Goal: Task Accomplishment & Management: Use online tool/utility

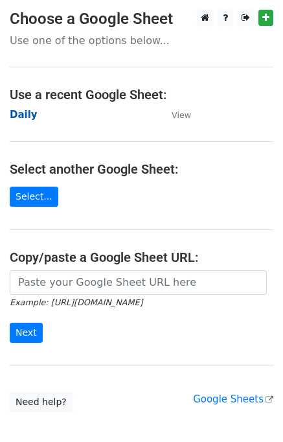
click at [26, 116] on strong "Daily" at bounding box center [24, 115] width 28 height 12
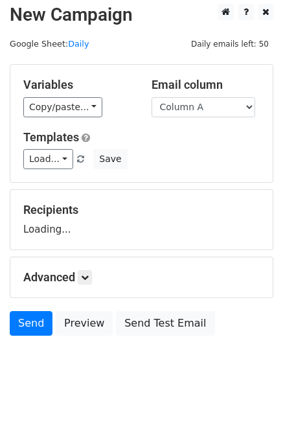
scroll to position [8, 0]
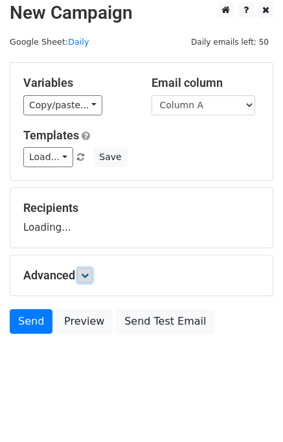
click at [89, 278] on icon at bounding box center [85, 276] width 8 height 8
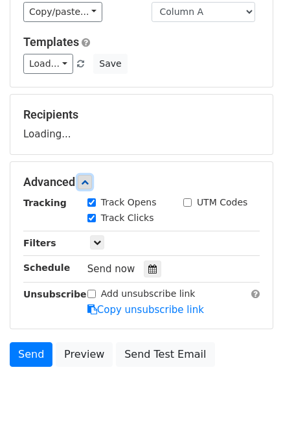
scroll to position [134, 0]
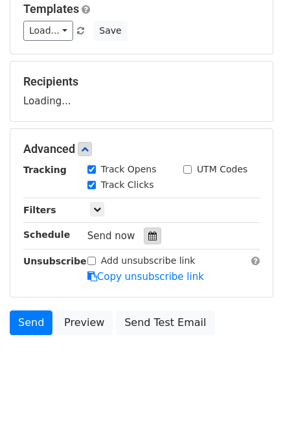
click at [150, 232] on div at bounding box center [153, 236] width 18 height 17
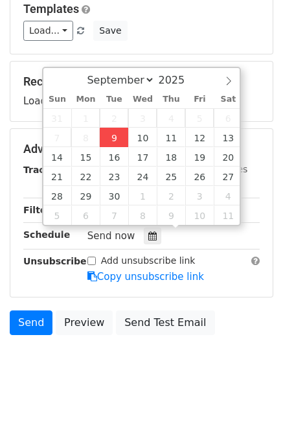
type input "2025-09-09 12:00"
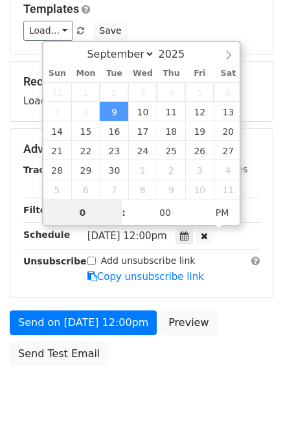
type input "01"
type input "2025-09-09 13:00"
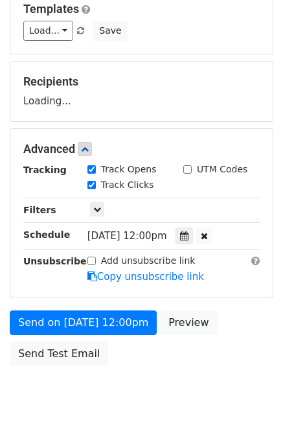
click at [232, 349] on div "Send on Sep 9 at 12:00pm Preview Send Test Email" at bounding box center [141, 342] width 283 height 62
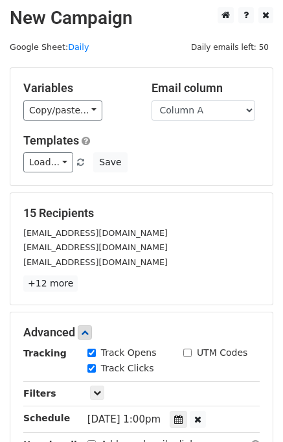
scroll to position [217, 0]
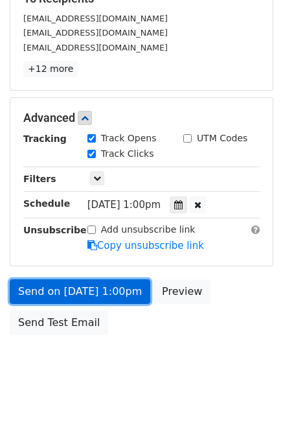
click at [90, 288] on link "Send on Sep 9 at 1:00pm" at bounding box center [80, 292] width 141 height 25
click at [72, 288] on link "Send on Sep 9 at 1:00pm" at bounding box center [80, 292] width 141 height 25
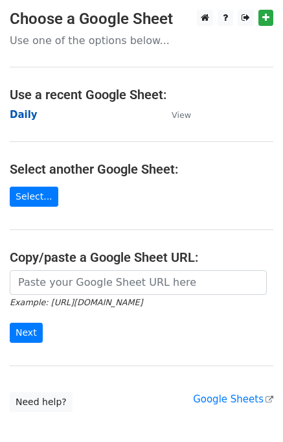
click at [25, 115] on strong "Daily" at bounding box center [24, 115] width 28 height 12
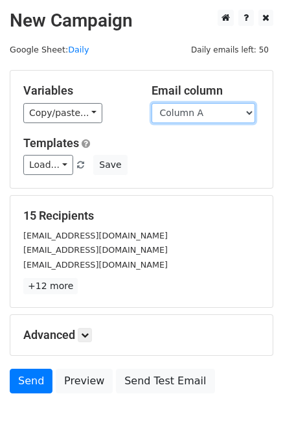
click at [209, 119] on select "Column A Column B Column C Column D Column E" at bounding box center [204, 113] width 104 height 20
select select "Column B"
click at [152, 103] on select "Column A Column B Column C Column D Column E" at bounding box center [204, 113] width 104 height 20
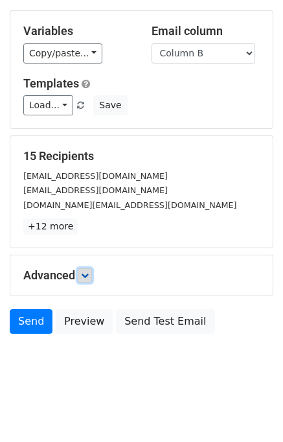
click at [92, 274] on link at bounding box center [85, 276] width 14 height 14
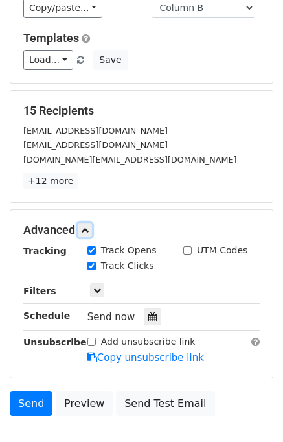
scroll to position [153, 0]
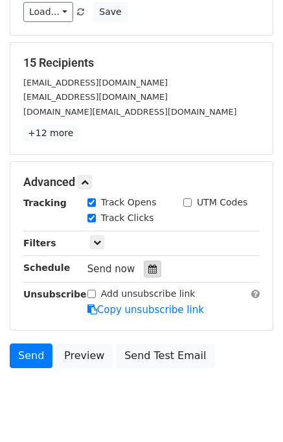
click at [149, 265] on icon at bounding box center [153, 269] width 8 height 9
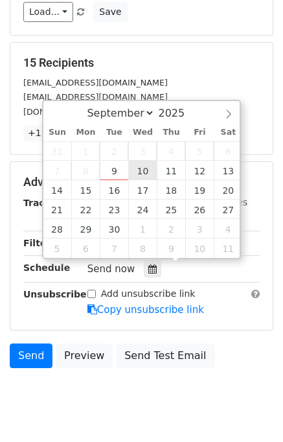
type input "2025-09-10 12:00"
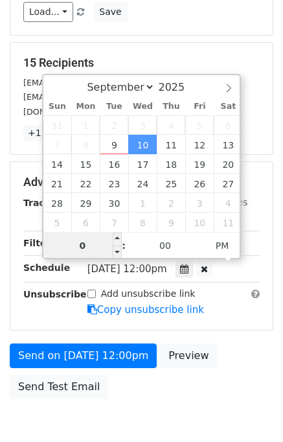
type input "02"
type input "2025-09-10 14:00"
click at [259, 351] on div "Send on Sep 10 at 12:00pm Preview Send Test Email" at bounding box center [141, 375] width 283 height 62
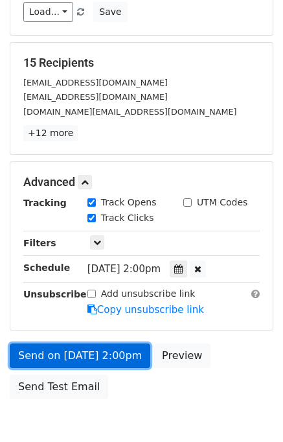
click at [93, 352] on link "Send on Sep 10 at 2:00pm" at bounding box center [80, 356] width 141 height 25
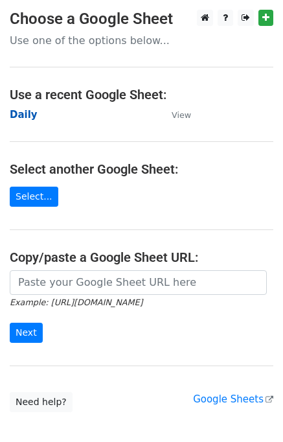
click at [19, 117] on strong "Daily" at bounding box center [24, 115] width 28 height 12
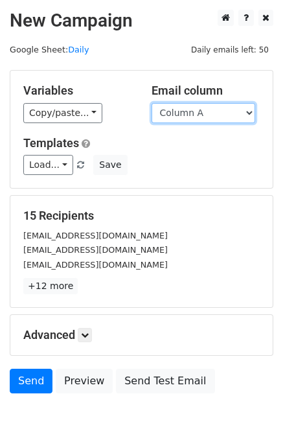
click at [208, 119] on select "Column A Column B Column C Column D Column E" at bounding box center [204, 113] width 104 height 20
select select "Column C"
click at [152, 103] on select "Column A Column B Column C Column D Column E" at bounding box center [204, 113] width 104 height 20
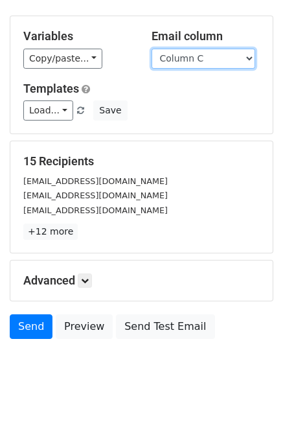
scroll to position [60, 0]
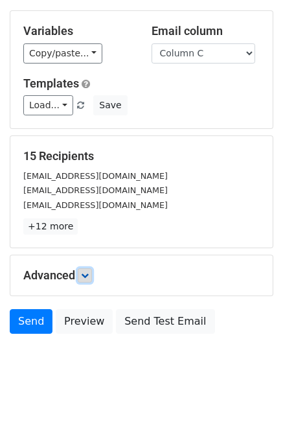
click at [91, 276] on link at bounding box center [85, 276] width 14 height 14
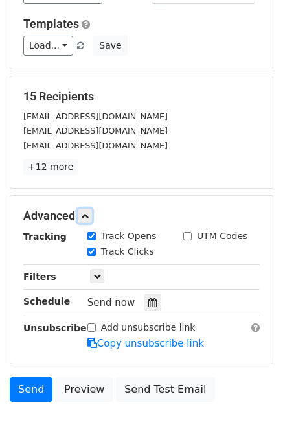
scroll to position [182, 0]
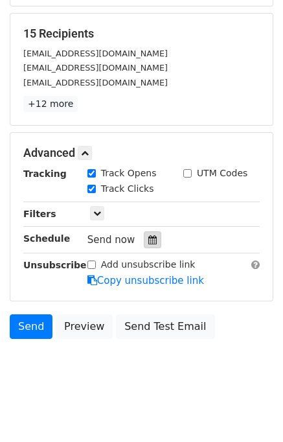
click at [148, 243] on div at bounding box center [153, 240] width 18 height 17
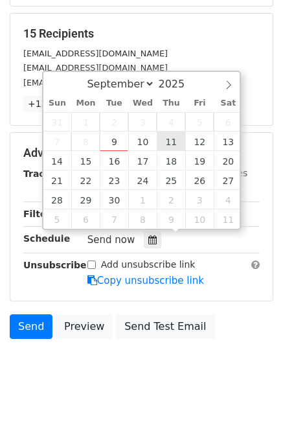
type input "2025-09-11 12:00"
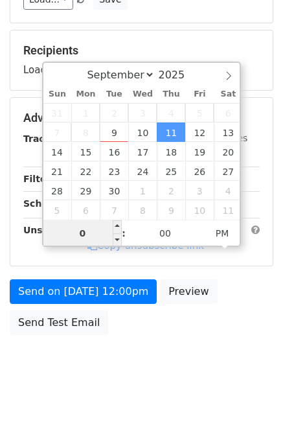
type input "03"
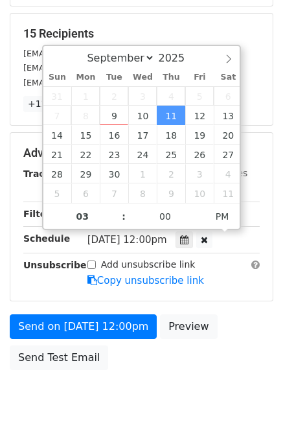
type input "2025-09-11 15:00"
click at [252, 338] on div "Send on Sep 11 at 12:00pm Preview Send Test Email" at bounding box center [141, 346] width 283 height 62
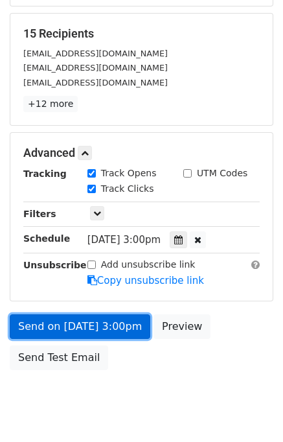
click at [78, 326] on link "Send on Sep 11 at 3:00pm" at bounding box center [80, 327] width 141 height 25
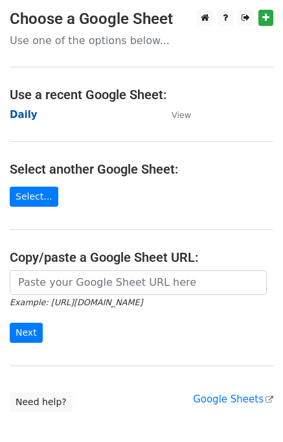
click at [25, 114] on strong "Daily" at bounding box center [24, 115] width 28 height 12
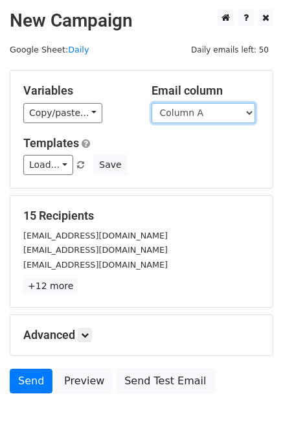
click at [232, 115] on select "Column A Column B Column C Column D Column E" at bounding box center [204, 113] width 104 height 20
select select "Column D"
click at [152, 103] on select "Column A Column B Column C Column D Column E" at bounding box center [204, 113] width 104 height 20
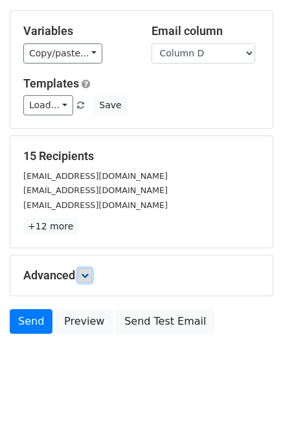
click at [89, 278] on link at bounding box center [85, 276] width 14 height 14
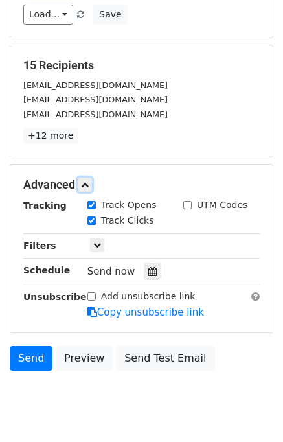
scroll to position [152, 0]
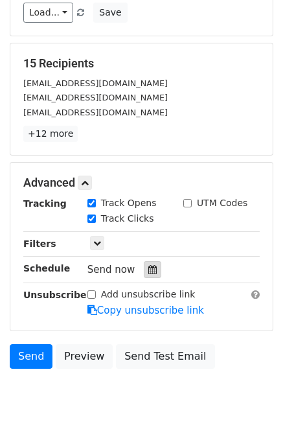
click at [149, 269] on icon at bounding box center [153, 269] width 8 height 9
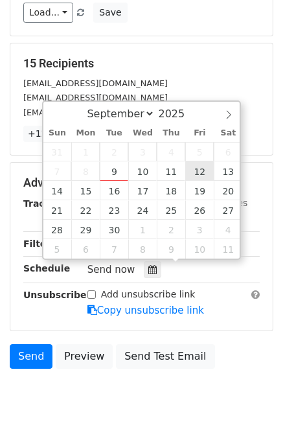
type input "2025-09-12 12:00"
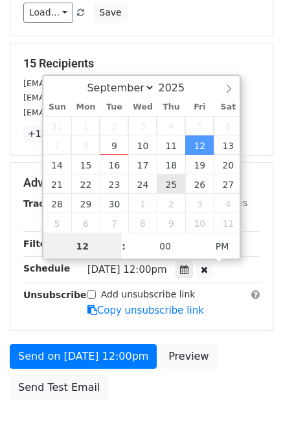
scroll to position [0, 0]
type input "04"
drag, startPoint x: 110, startPoint y: 250, endPoint x: 138, endPoint y: 294, distance: 52.2
click at [122, 267] on body "New Campaign Daily emails left: 50 Google Sheet: Daily Variables Copy/paste... …" at bounding box center [141, 157] width 283 height 601
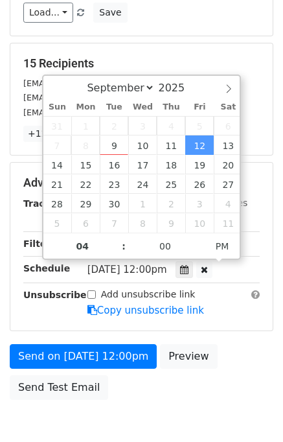
type input "2025-09-12 16:00"
click at [239, 344] on div "Send on Sep 12 at 12:00pm Preview Send Test Email" at bounding box center [141, 375] width 283 height 62
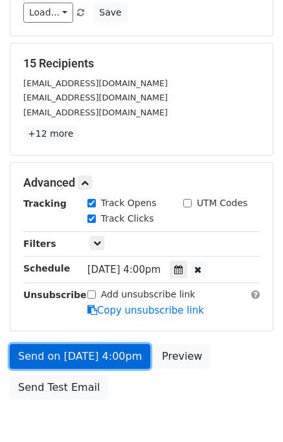
click at [80, 353] on link "Send on Sep 12 at 4:00pm" at bounding box center [80, 356] width 141 height 25
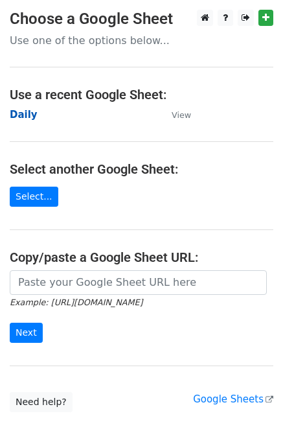
click at [29, 114] on strong "Daily" at bounding box center [24, 115] width 28 height 12
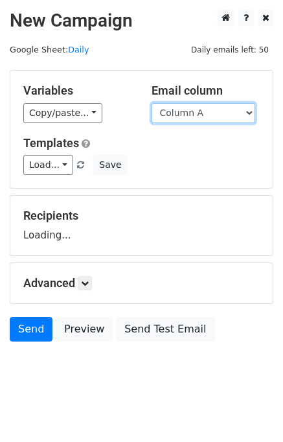
click at [222, 114] on select "Column A Column B Column C Column D Column E" at bounding box center [204, 113] width 104 height 20
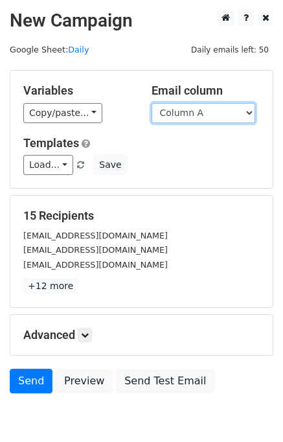
click at [207, 110] on select "Column A Column B Column C Column D Column E" at bounding box center [204, 113] width 104 height 20
select select "Column E"
click at [152, 103] on select "Column A Column B Column C Column D Column E" at bounding box center [204, 113] width 104 height 20
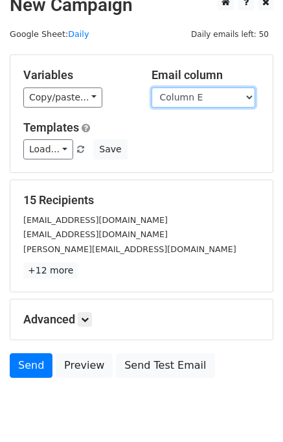
scroll to position [60, 0]
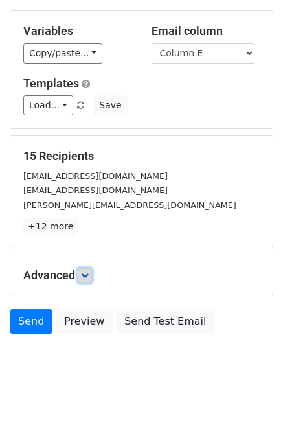
click at [89, 278] on icon at bounding box center [85, 276] width 8 height 8
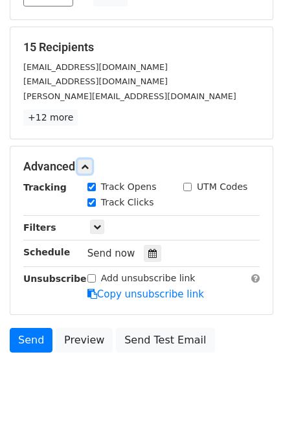
scroll to position [169, 0]
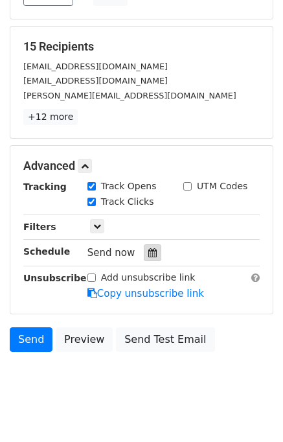
click at [149, 255] on icon at bounding box center [153, 252] width 8 height 9
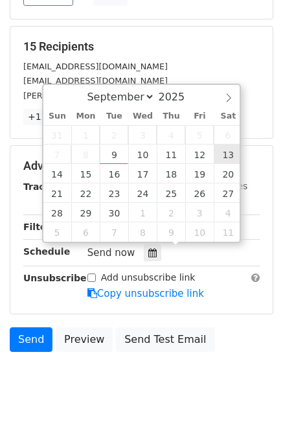
type input "[DATE] 12:00"
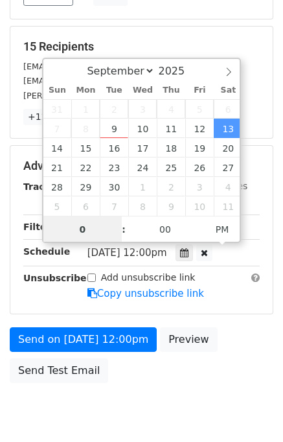
type input "05"
type input "[DATE] 17:00"
click at [250, 336] on div "Send on [DATE] 12:00pm Preview Send Test Email" at bounding box center [141, 359] width 283 height 62
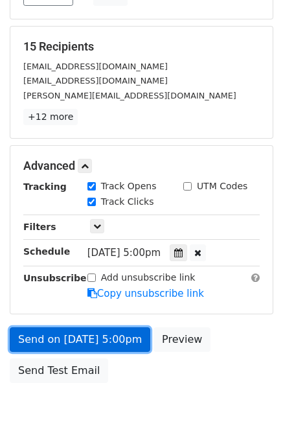
click at [39, 334] on link "Send on [DATE] 5:00pm" at bounding box center [80, 340] width 141 height 25
